Goal: Navigation & Orientation: Find specific page/section

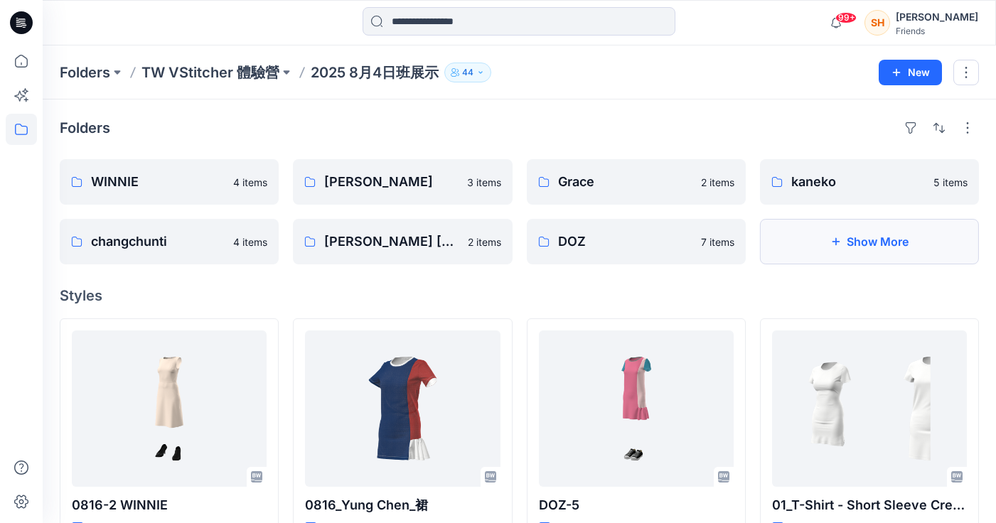
click at [891, 245] on button "Show More" at bounding box center [869, 242] width 219 height 46
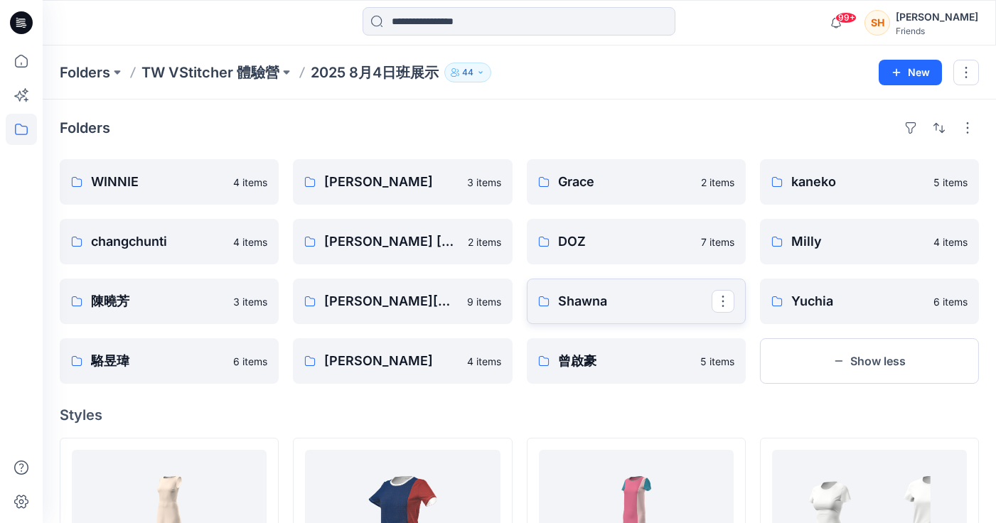
click at [599, 299] on p "Shawna" at bounding box center [635, 301] width 154 height 20
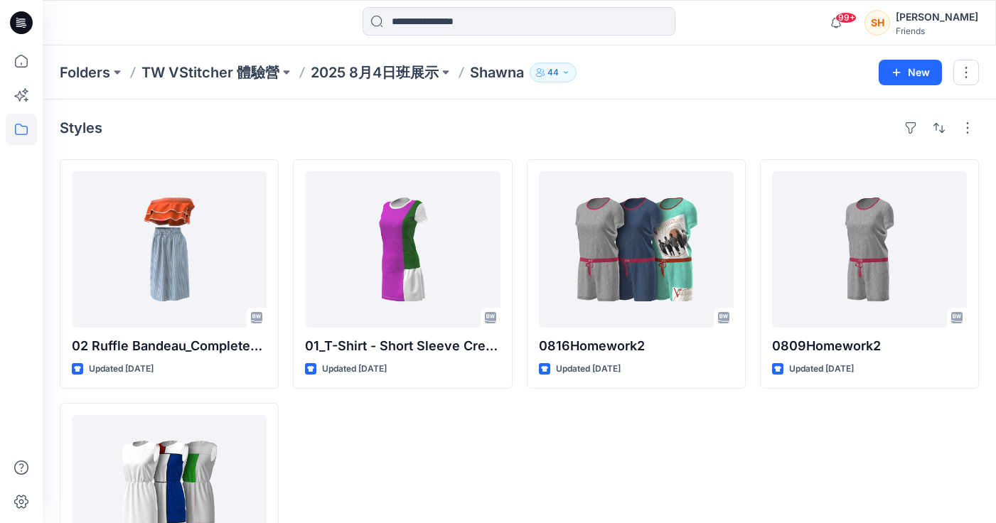
click at [486, 75] on p "Shawna" at bounding box center [497, 73] width 54 height 20
click at [409, 73] on p "2025 8月4日班展示" at bounding box center [375, 73] width 128 height 20
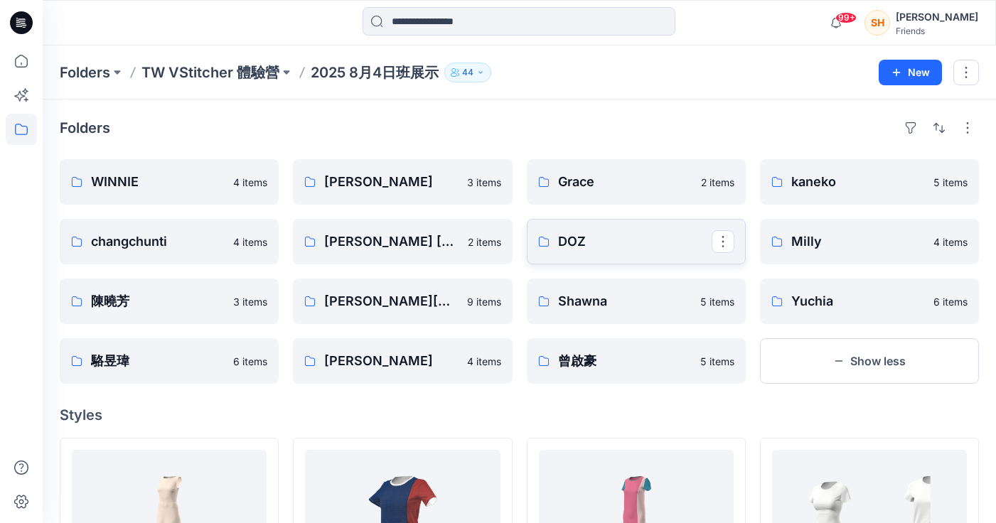
click at [620, 240] on p "DOZ" at bounding box center [635, 242] width 154 height 20
